Goal: Task Accomplishment & Management: Manage account settings

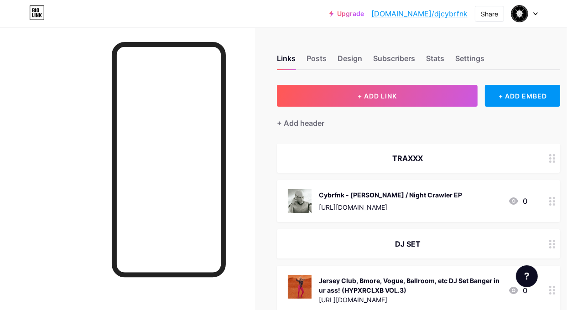
click at [430, 12] on link "[DOMAIN_NAME]/djcybrfnk" at bounding box center [419, 13] width 96 height 11
click at [357, 58] on div "Design" at bounding box center [350, 61] width 25 height 16
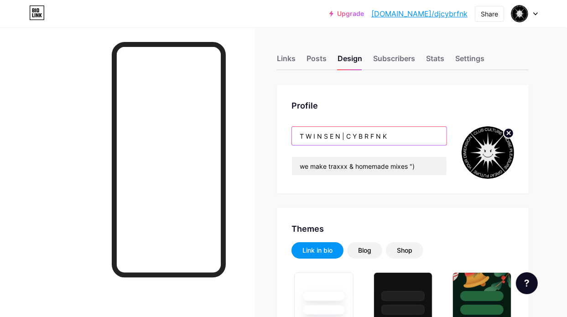
drag, startPoint x: 342, startPoint y: 137, endPoint x: 294, endPoint y: 141, distance: 48.1
click at [294, 141] on div "Profile T W I N S E N | C Y B R F N K we make traxxx & homemade mixes ")" at bounding box center [403, 139] width 252 height 109
type input "#000000"
type input "#292929"
type input "#dedede"
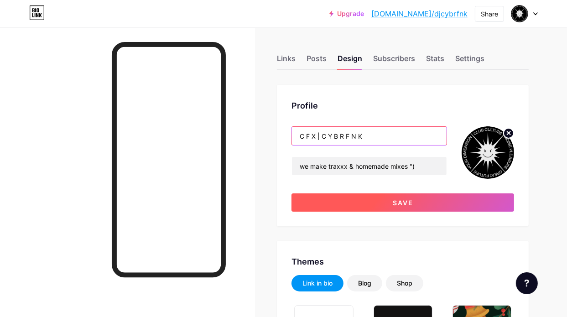
type input "C F X | C Y B R F N K"
click at [376, 204] on button "Save" at bounding box center [403, 202] width 223 height 18
